Goal: Transaction & Acquisition: Purchase product/service

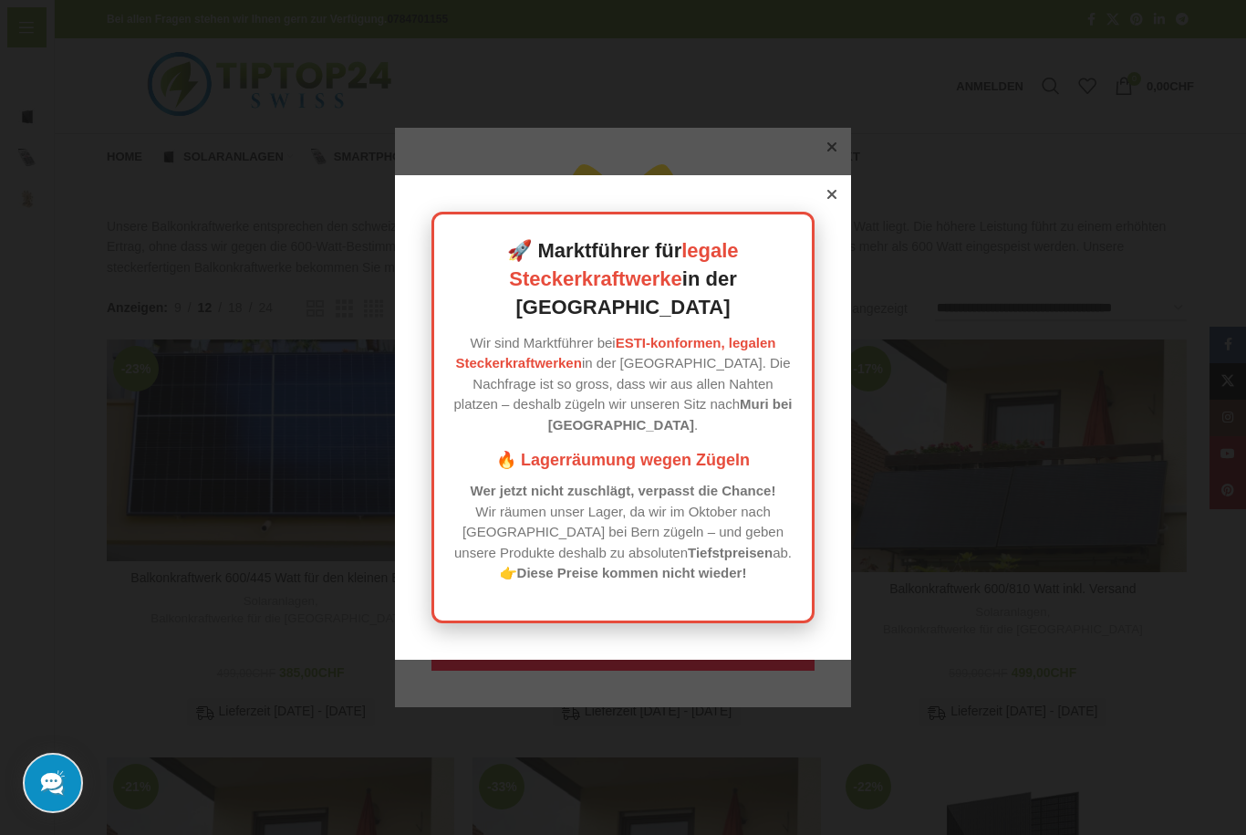
click at [838, 203] on div at bounding box center [832, 194] width 16 height 16
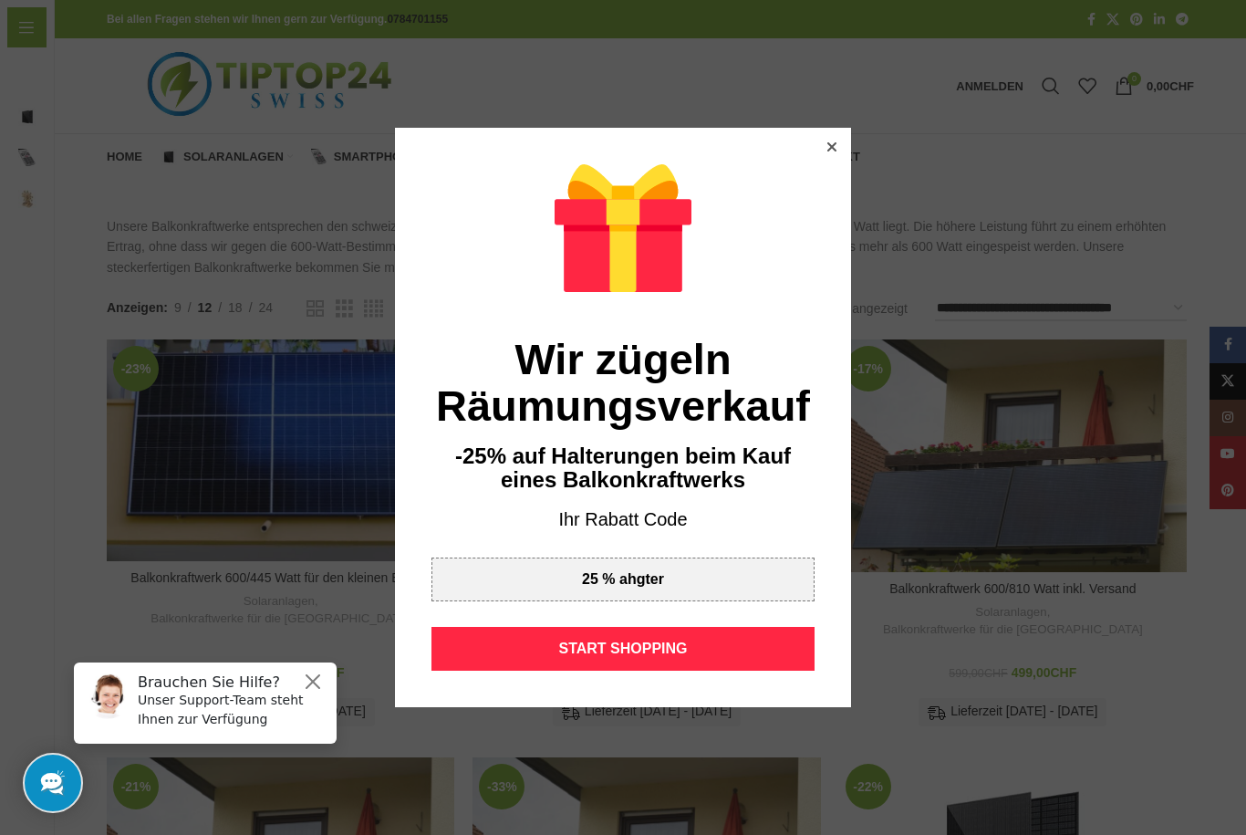
click at [834, 140] on div at bounding box center [832, 147] width 16 height 16
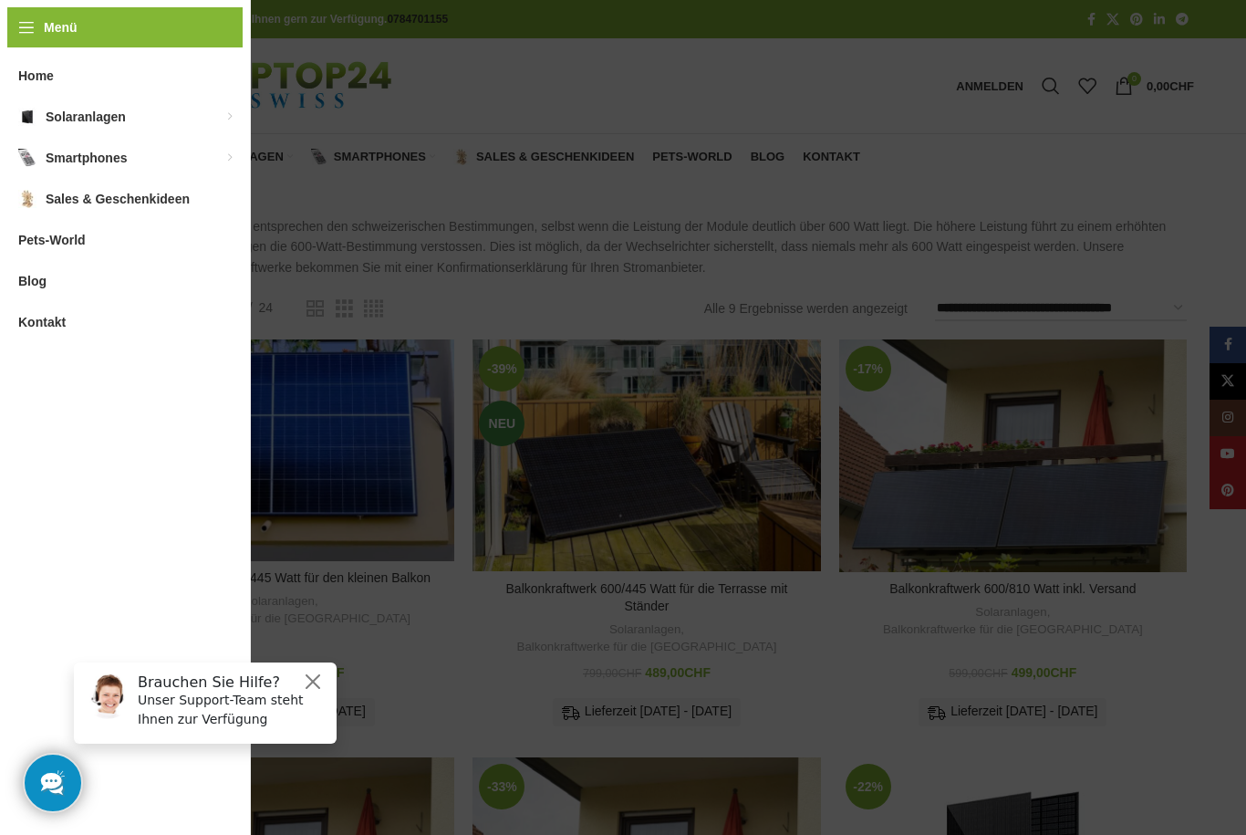
click at [312, 130] on link "Balkonkraftwerke für die [GEOGRAPHIC_DATA]" at bounding box center [337, 130] width 164 height 47
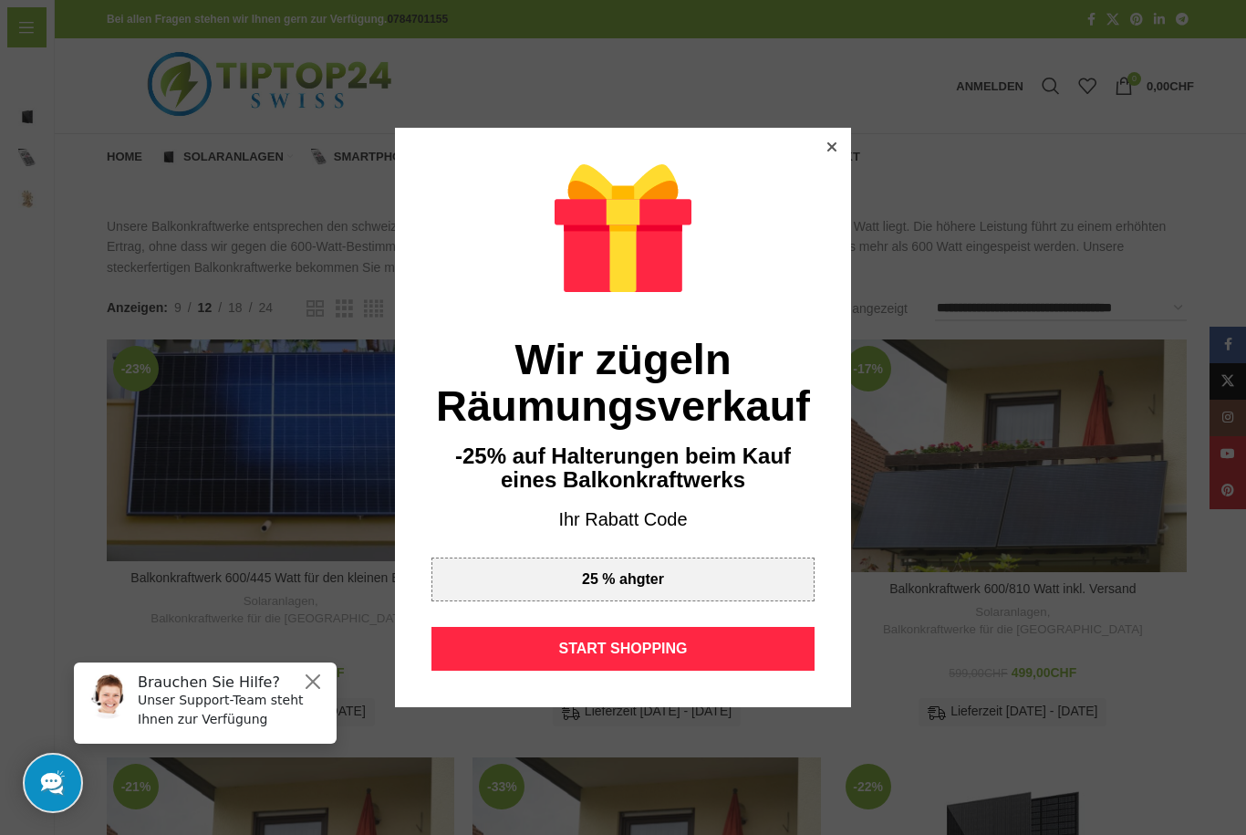
click at [837, 145] on div at bounding box center [832, 147] width 16 height 16
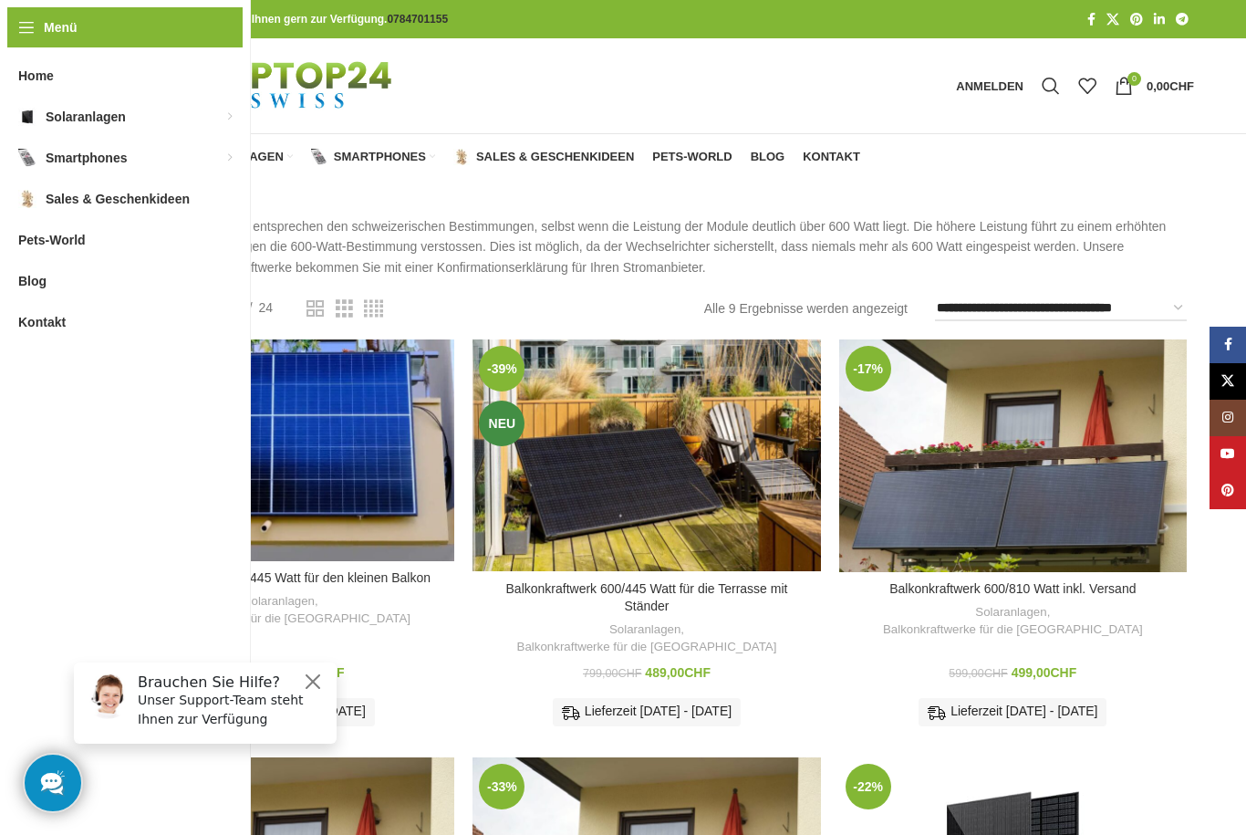
click at [840, 165] on link "Kontakt" at bounding box center [831, 157] width 57 height 36
click at [901, 472] on div "Balkonkraftwerk 600/810 Watt inkl. Versand" at bounding box center [882, 455] width 87 height 233
